Goal: Register for event/course

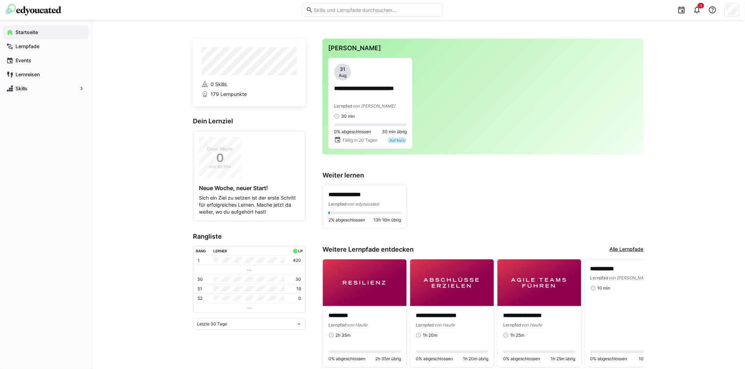
scroll to position [25, 0]
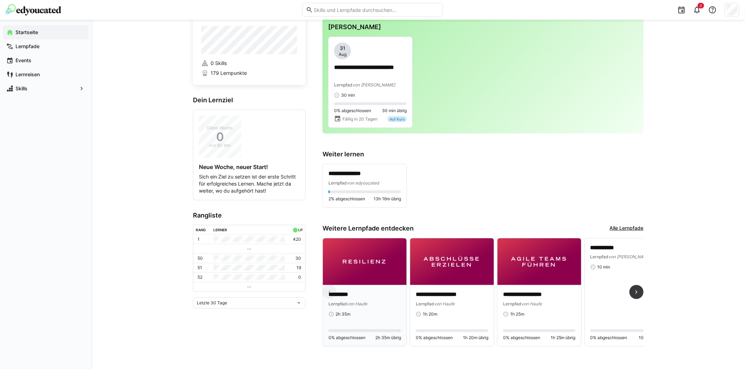
click at [372, 262] on img at bounding box center [365, 262] width 84 height 47
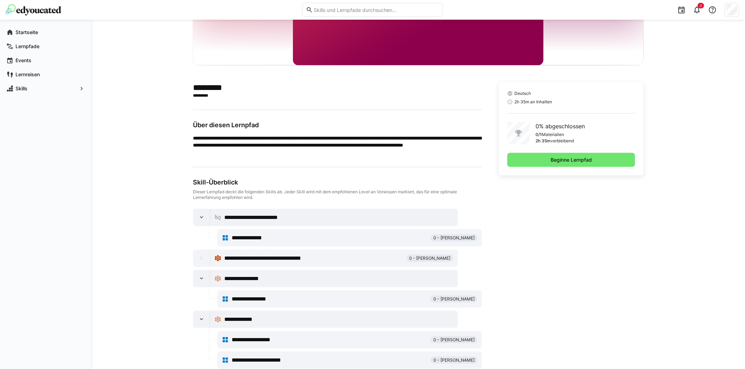
scroll to position [117, 0]
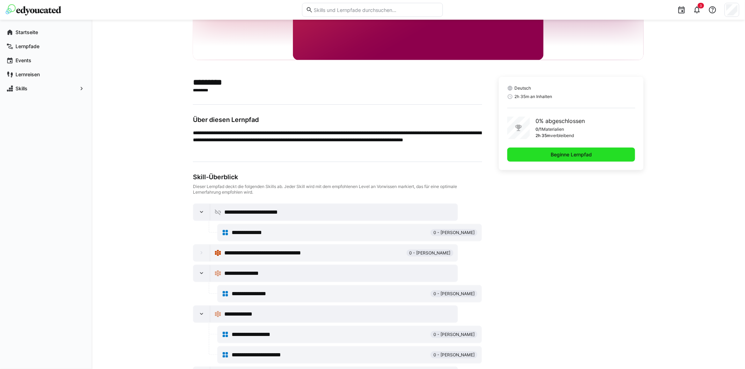
click at [556, 155] on span "Beginne Lernpfad" at bounding box center [570, 154] width 43 height 7
